Goal: Check status: Check status

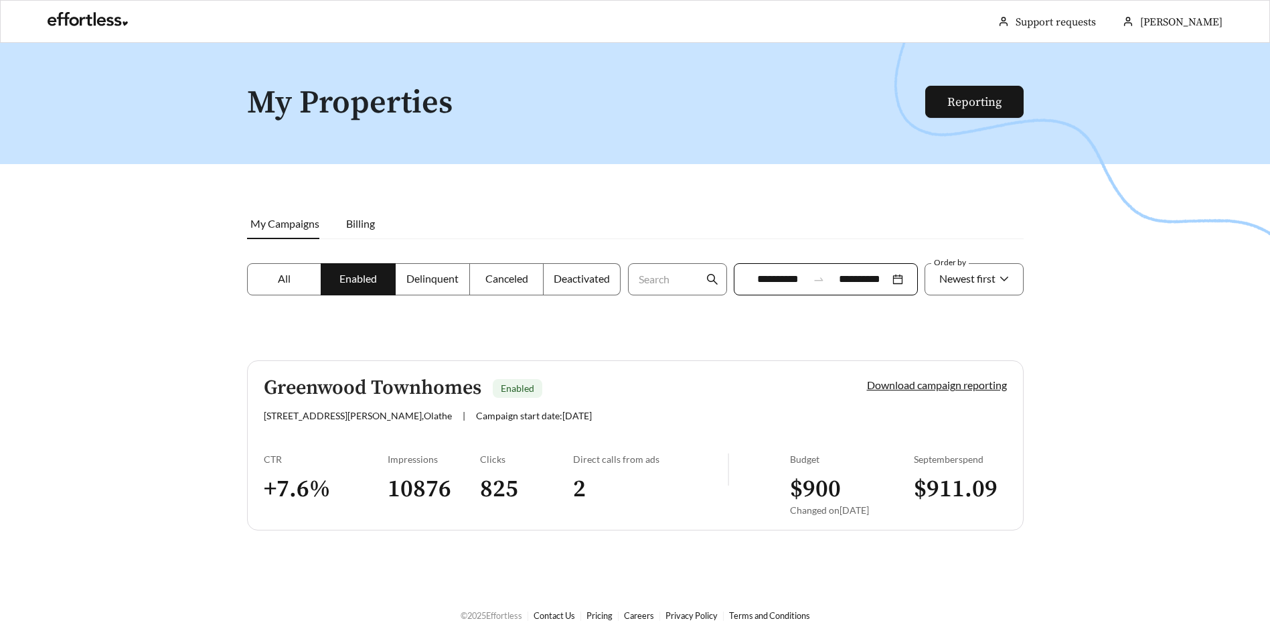
click at [891, 282] on div "**********" at bounding box center [826, 279] width 184 height 32
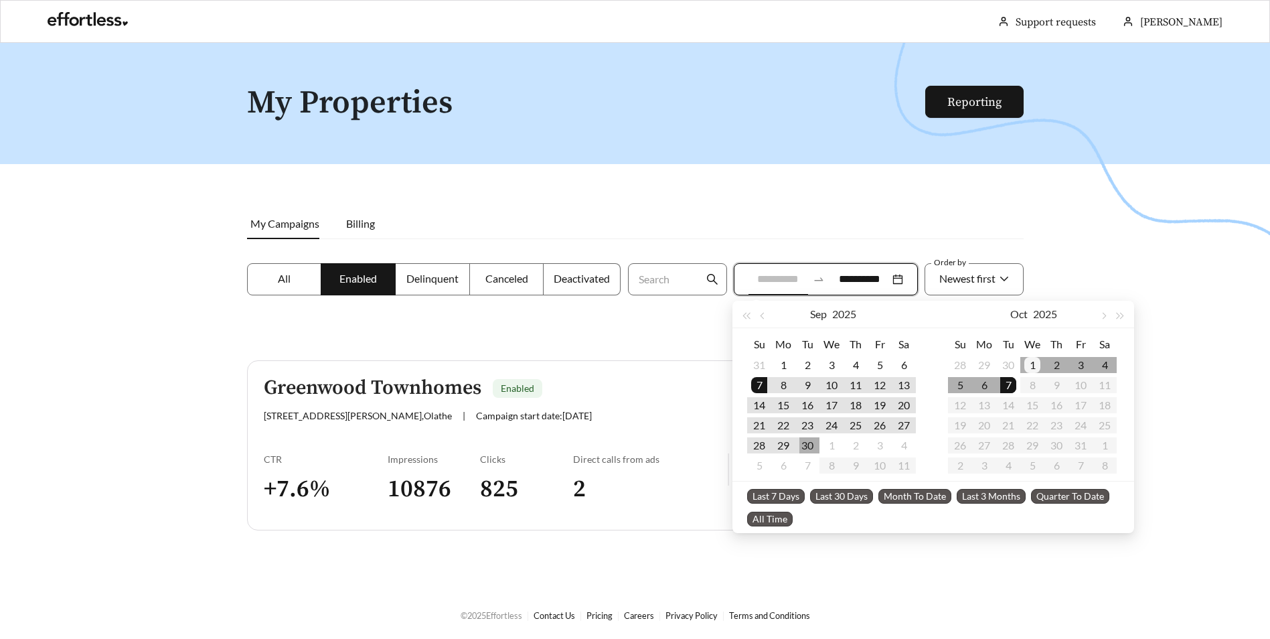
type input "**********"
click at [1027, 362] on div "1" at bounding box center [1032, 365] width 16 height 16
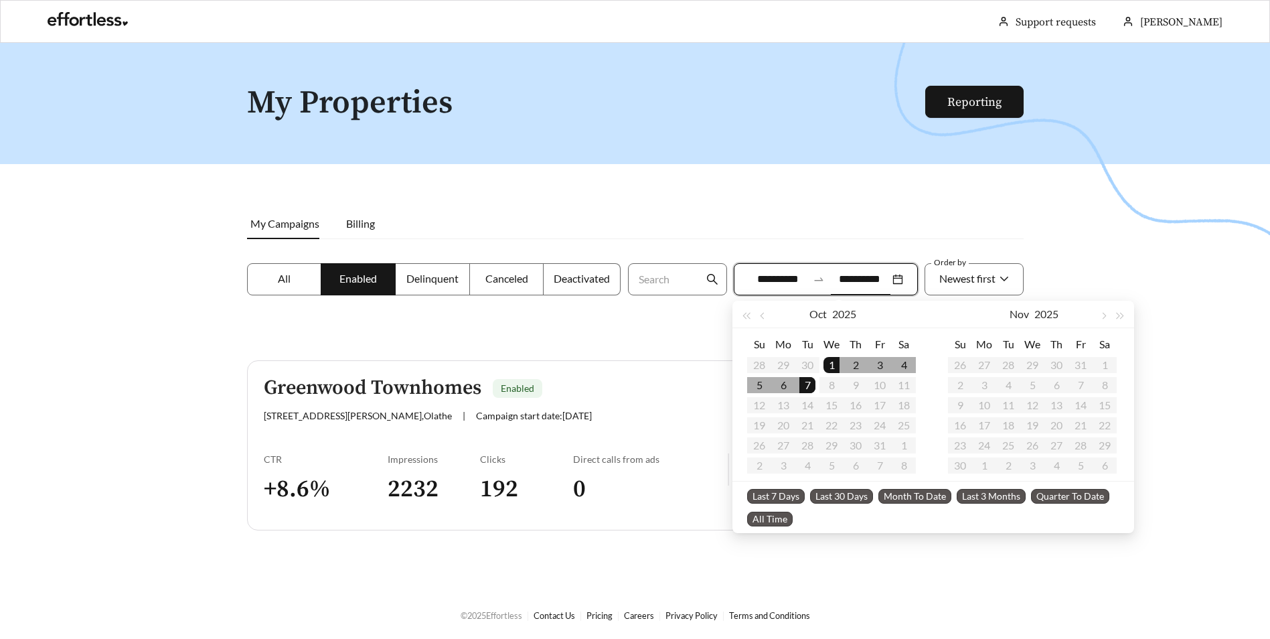
click at [1106, 270] on div at bounding box center [635, 362] width 1270 height 639
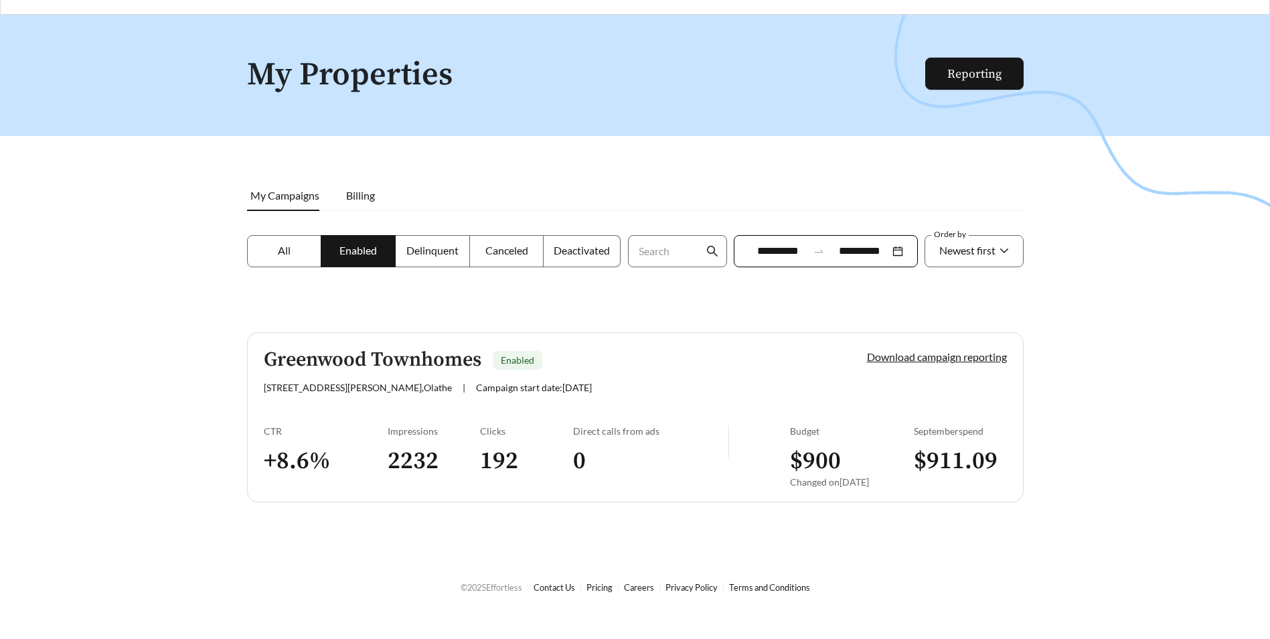
scroll to position [43, 0]
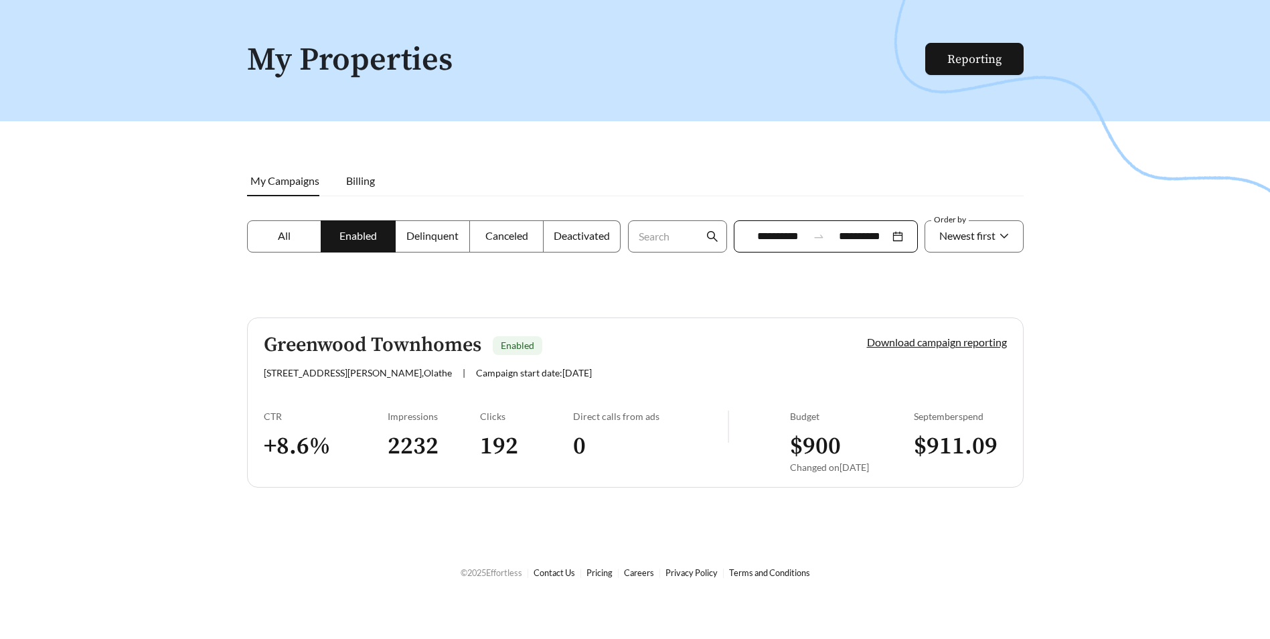
click at [485, 448] on h3 "192" at bounding box center [526, 446] width 93 height 30
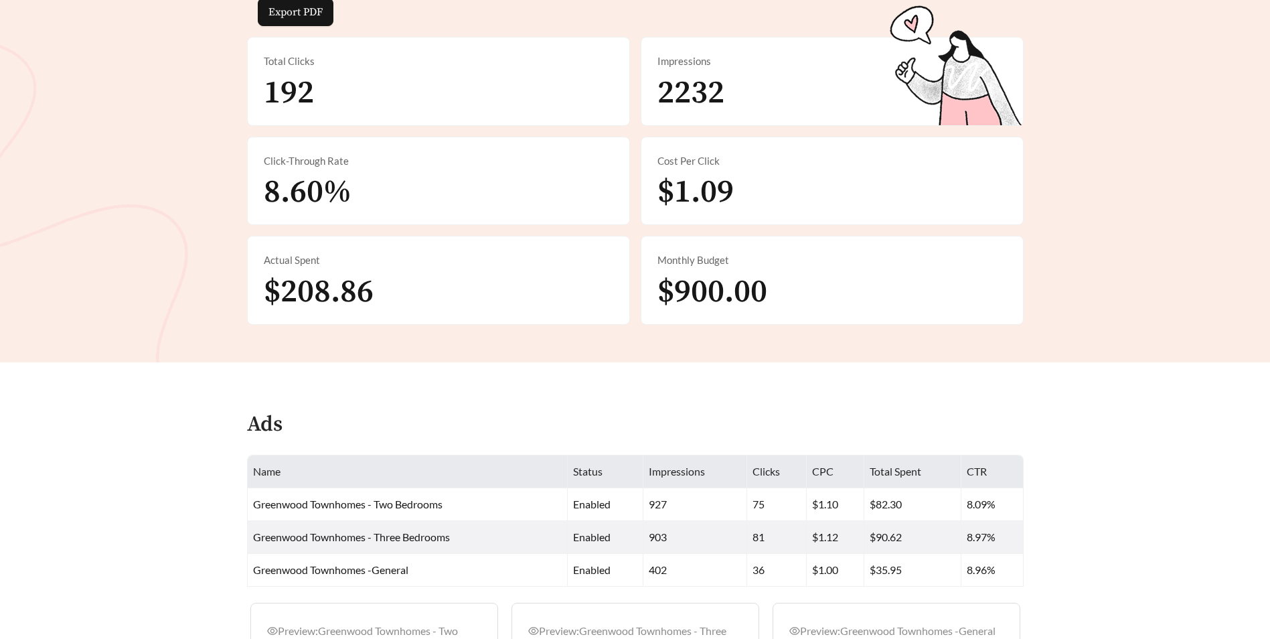
scroll to position [417, 0]
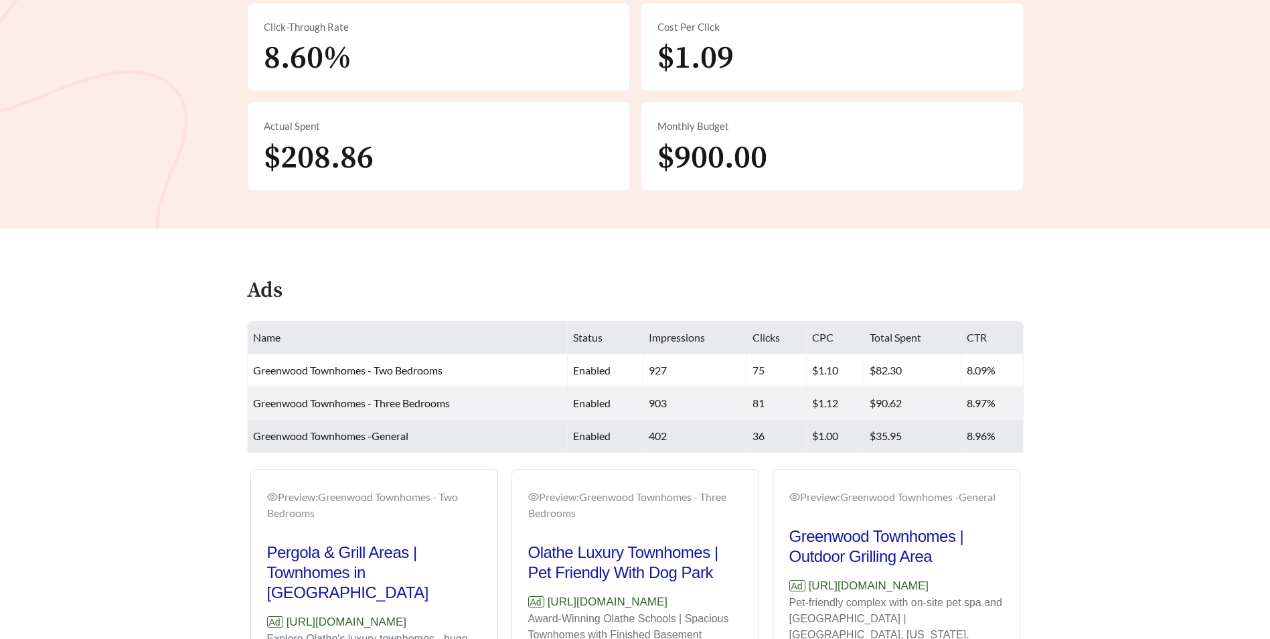
click at [424, 435] on td "Greenwood Townhomes -General" at bounding box center [408, 436] width 321 height 33
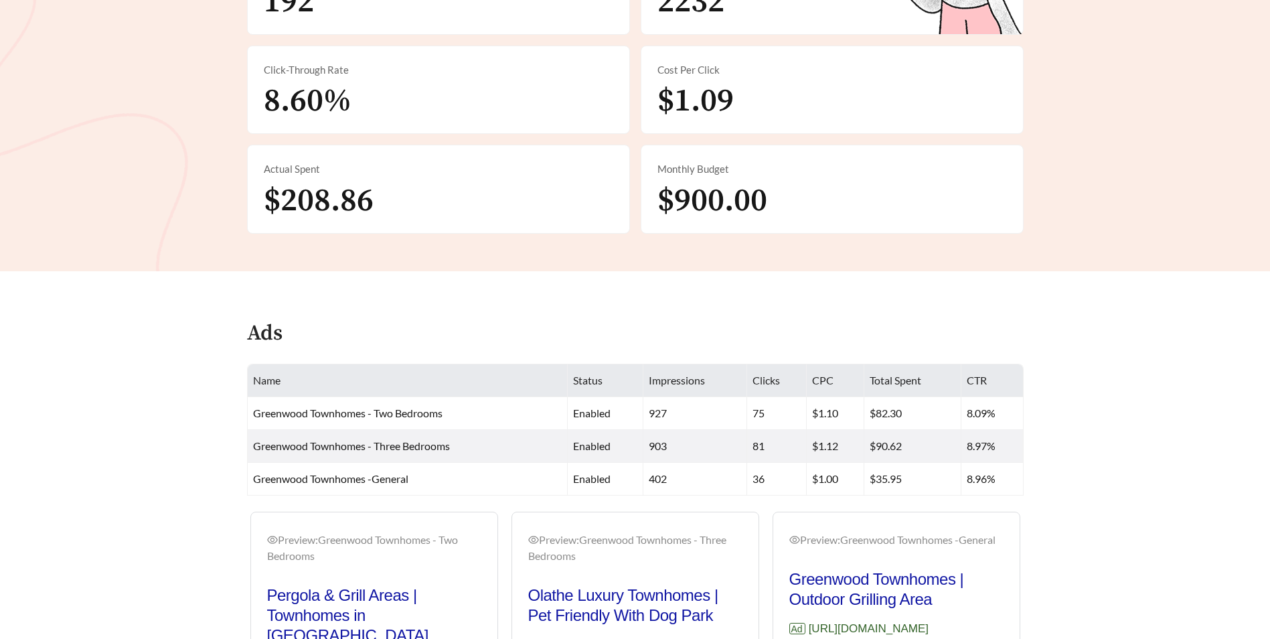
scroll to position [350, 0]
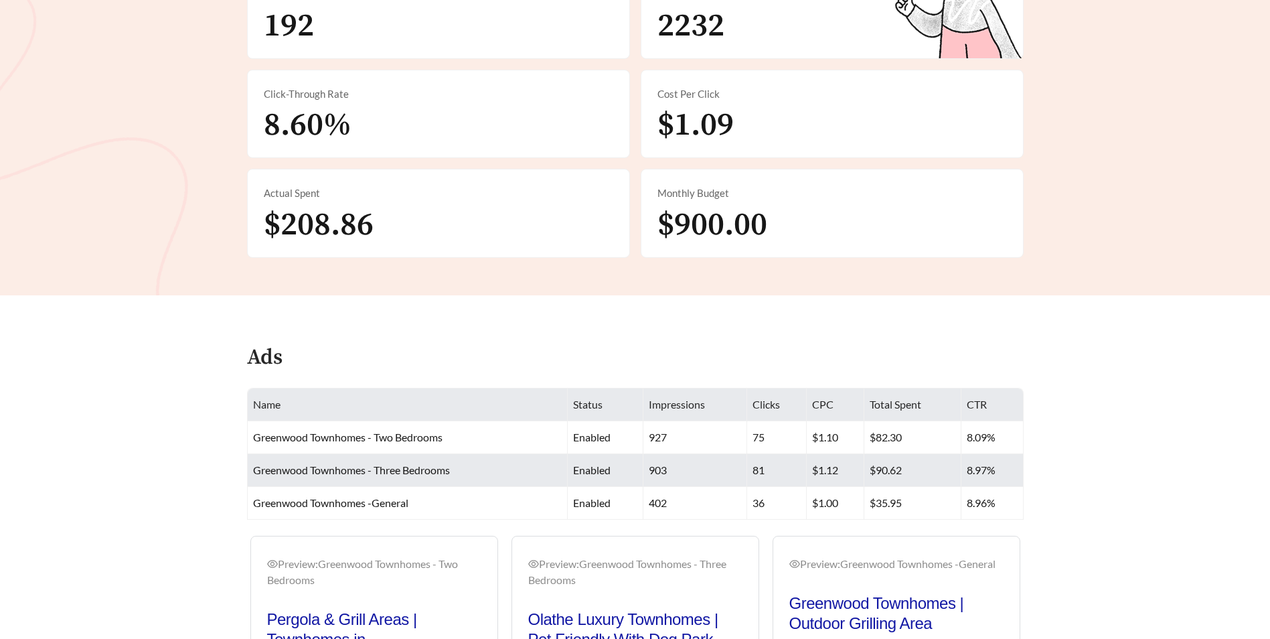
click at [469, 476] on td "Greenwood Townhomes - Three Bedrooms" at bounding box center [408, 470] width 321 height 33
click at [631, 470] on td "enabled" at bounding box center [605, 470] width 75 height 33
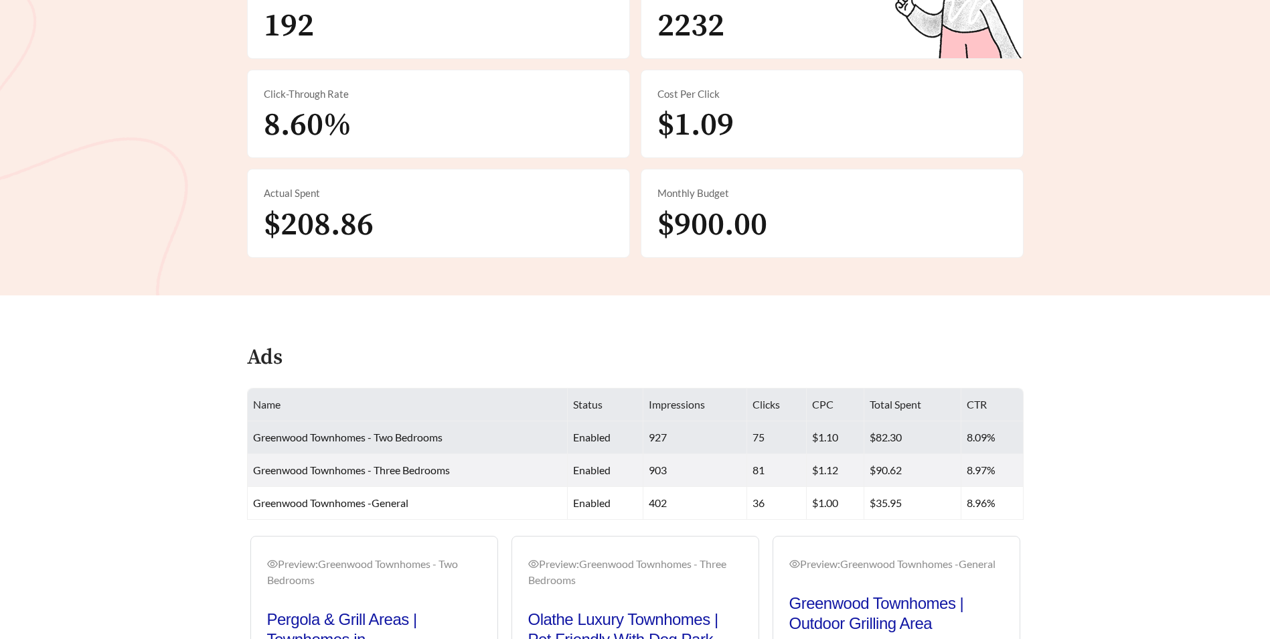
click at [624, 449] on td "enabled" at bounding box center [605, 437] width 75 height 33
click at [622, 446] on td "enabled" at bounding box center [605, 437] width 75 height 33
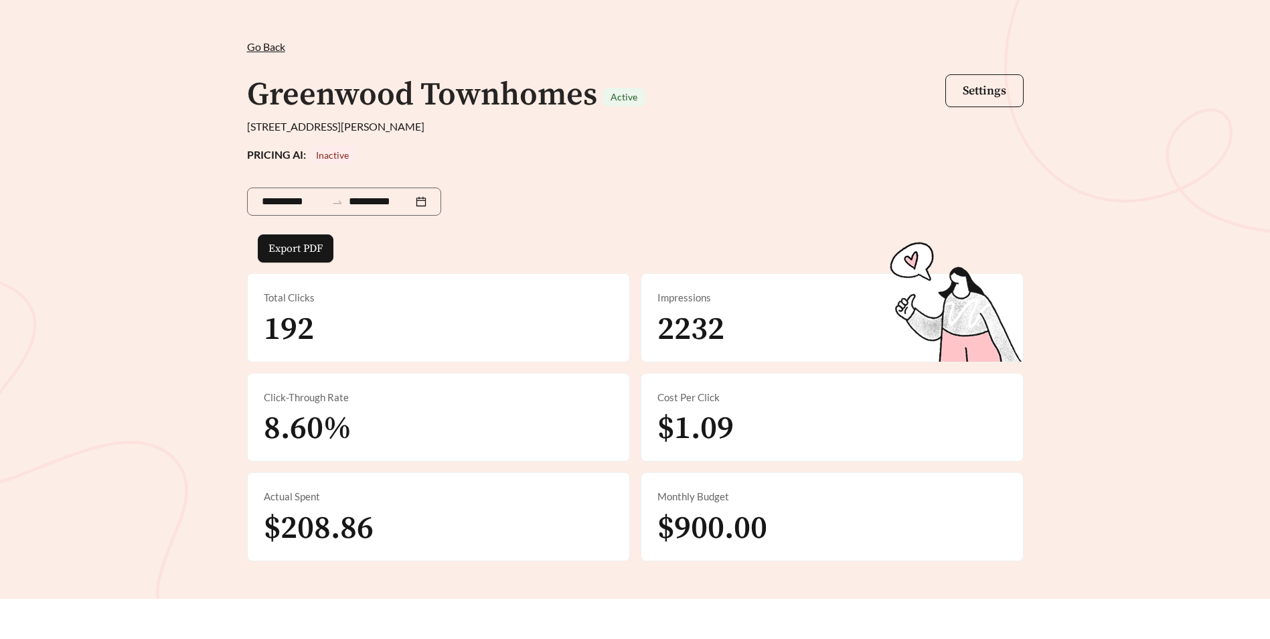
scroll to position [0, 0]
